Goal: Task Accomplishment & Management: Use online tool/utility

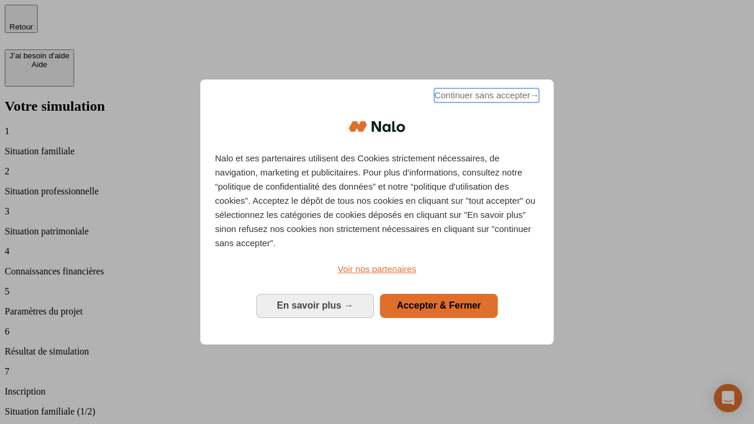
click at [485, 97] on span "Continuer sans accepter →" at bounding box center [486, 95] width 105 height 14
